Goal: Information Seeking & Learning: Learn about a topic

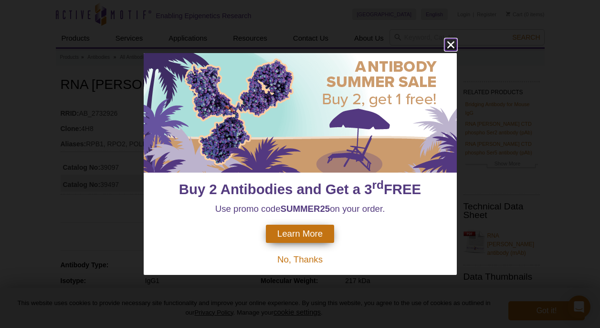
click at [453, 41] on icon "close" at bounding box center [451, 45] width 12 height 12
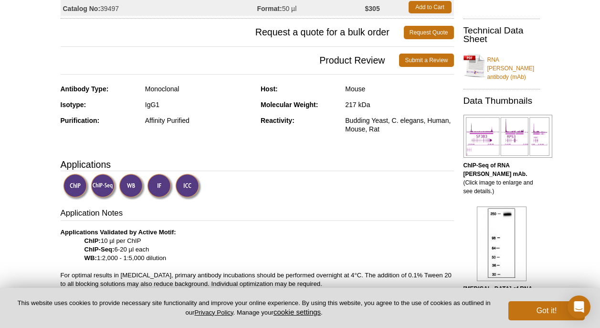
scroll to position [143, 0]
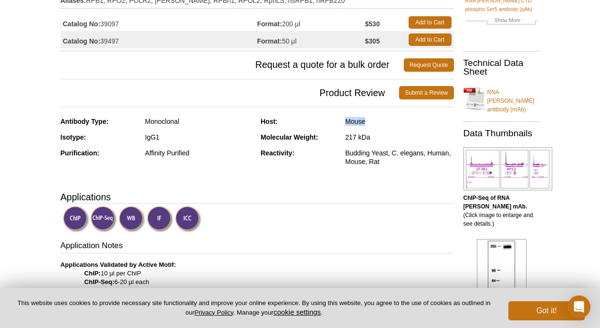
copy div "Mouse"
drag, startPoint x: 348, startPoint y: 120, endPoint x: 394, endPoint y: 123, distance: 46.4
click at [394, 123] on div "Mouse" at bounding box center [399, 121] width 108 height 9
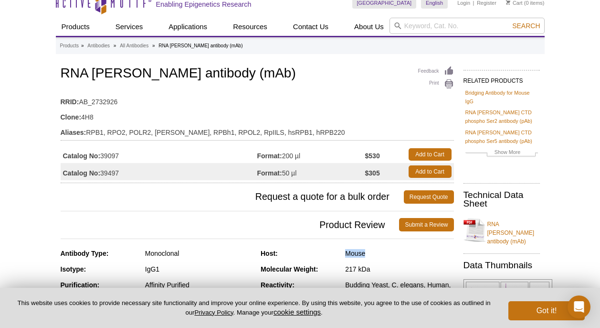
scroll to position [0, 0]
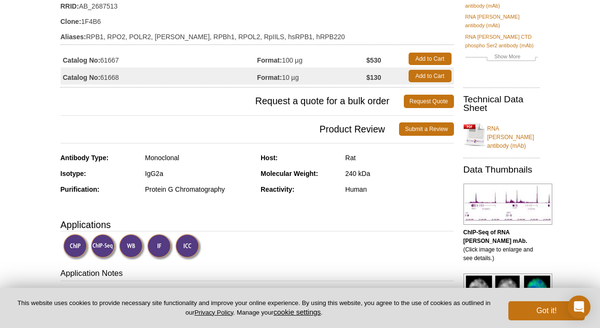
scroll to position [96, 0]
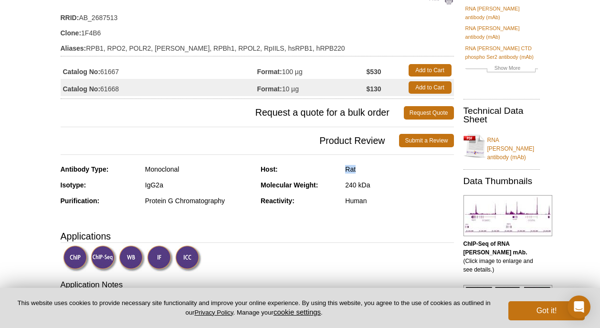
copy div "Rat"
drag, startPoint x: 343, startPoint y: 168, endPoint x: 357, endPoint y: 168, distance: 13.8
click at [357, 168] on div "Host: Rat" at bounding box center [357, 173] width 193 height 16
drag, startPoint x: 357, startPoint y: 168, endPoint x: 274, endPoint y: 203, distance: 90.7
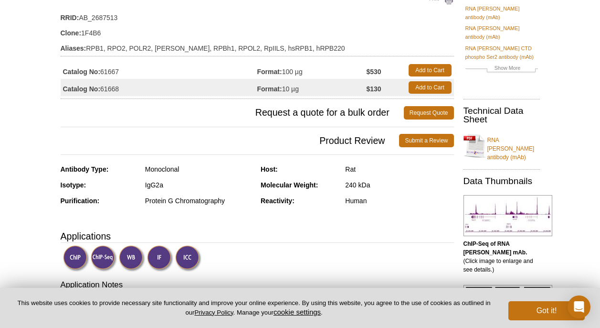
click at [274, 203] on strong "Reactivity:" at bounding box center [278, 201] width 34 height 8
click at [502, 130] on link "RNA [PERSON_NAME] antibody (mAb)" at bounding box center [502, 146] width 76 height 32
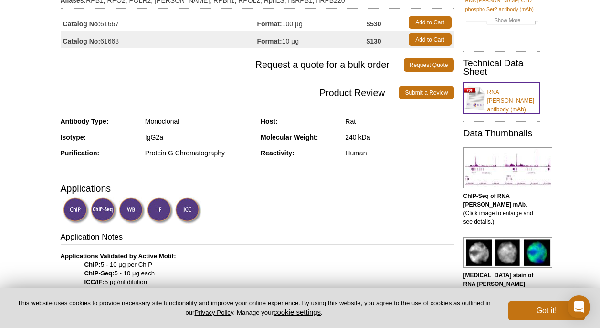
scroll to position [48, 0]
